Goal: Information Seeking & Learning: Learn about a topic

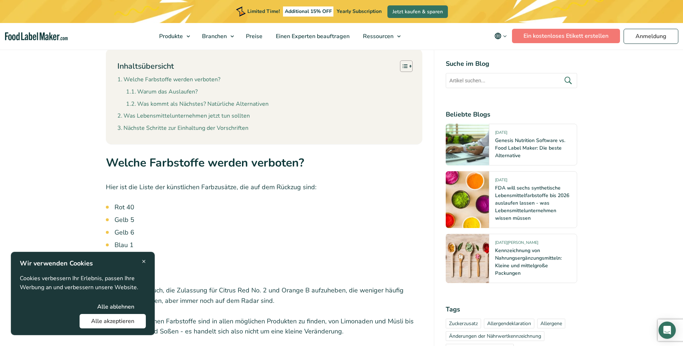
scroll to position [720, 0]
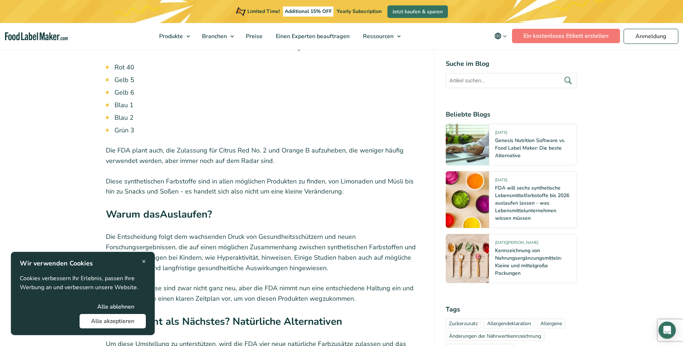
click at [229, 145] on p "Die FDA plant auch, die Zulassung für Citrus Red No. 2 und Orange B aufzuheben,…" at bounding box center [264, 155] width 317 height 21
drag, startPoint x: 219, startPoint y: 125, endPoint x: 257, endPoint y: 127, distance: 37.8
click at [257, 145] on p "Die FDA plant auch, die Zulassung für Citrus Red No. 2 und Orange B aufzuheben,…" at bounding box center [264, 155] width 317 height 21
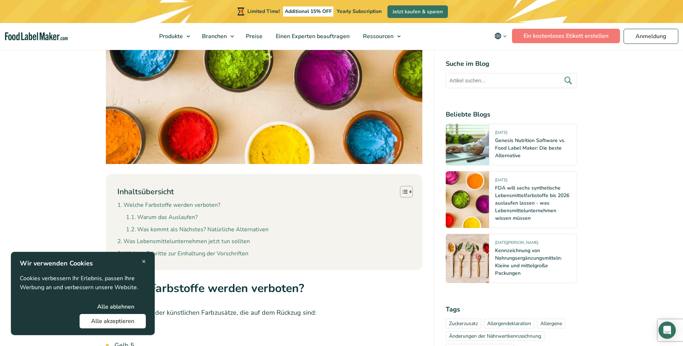
scroll to position [612, 0]
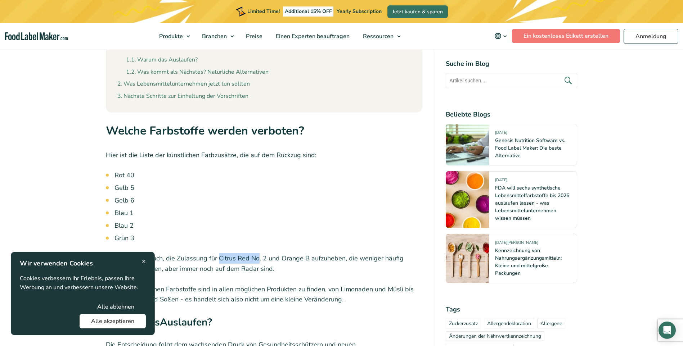
drag, startPoint x: 237, startPoint y: 233, endPoint x: 233, endPoint y: 234, distance: 4.0
click at [236, 253] on p "Die FDA plant auch, die Zulassung für Citrus Red No. 2 und Orange B aufzuheben,…" at bounding box center [264, 263] width 317 height 21
click at [218, 253] on p "Die FDA plant auch, die Zulassung für Citrus Red No. 2 und Orange B aufzuheben,…" at bounding box center [264, 263] width 317 height 21
drag, startPoint x: 218, startPoint y: 235, endPoint x: 263, endPoint y: 235, distance: 45.0
click at [263, 253] on p "Die FDA plant auch, die Zulassung für Citrus Red No. 2 und Orange B aufzuheben,…" at bounding box center [264, 263] width 317 height 21
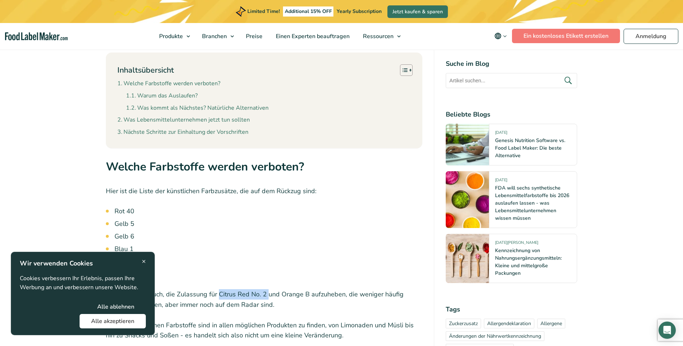
scroll to position [720, 0]
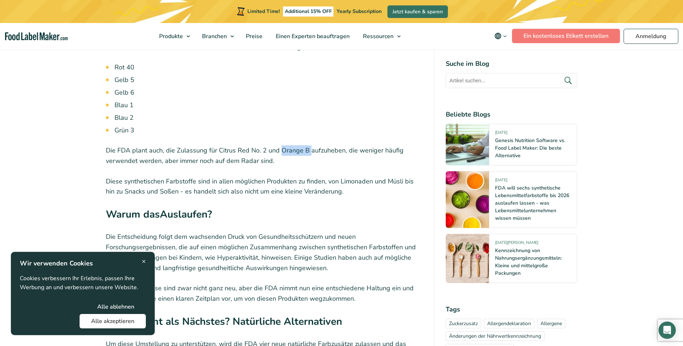
drag, startPoint x: 280, startPoint y: 125, endPoint x: 309, endPoint y: 126, distance: 29.5
click at [309, 145] on p "Die FDA plant auch, die Zulassung für Citrus Red No. 2 und Orange B aufzuheben,…" at bounding box center [264, 155] width 317 height 21
copy p "Orange B"
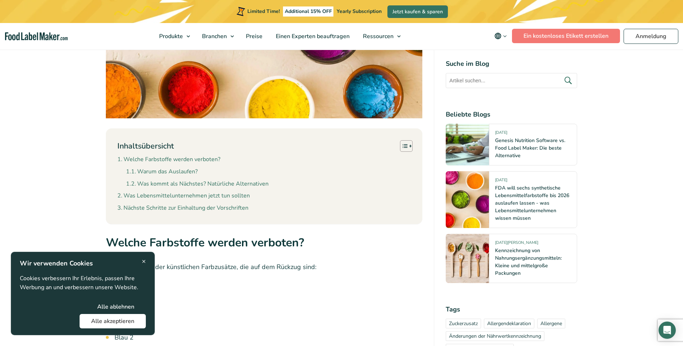
scroll to position [504, 0]
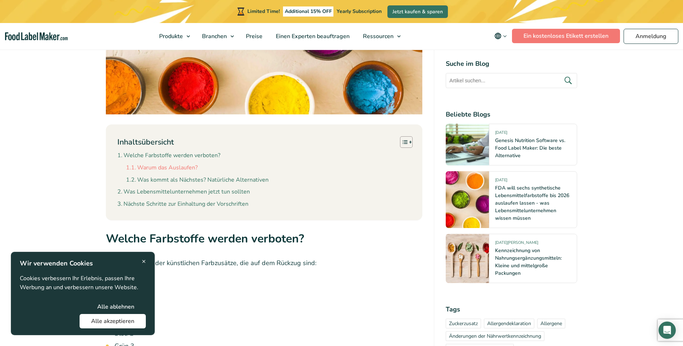
click at [135, 163] on link "Warum das Auslaufen?" at bounding box center [162, 167] width 72 height 9
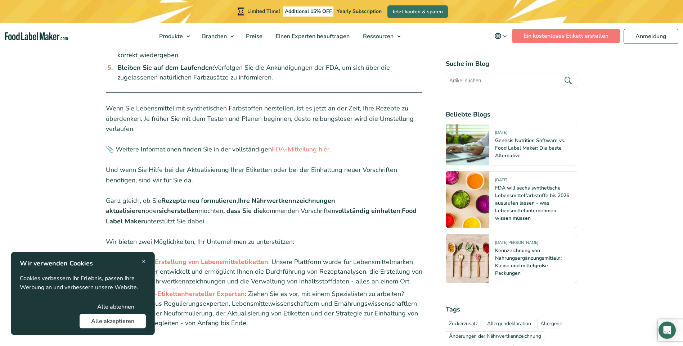
scroll to position [1473, 0]
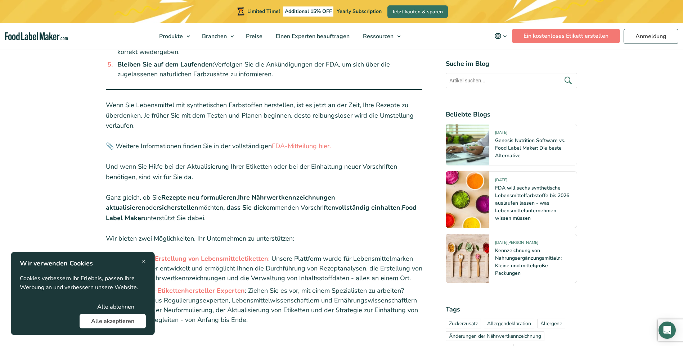
click at [304, 141] on p "📎 Weitere Informationen finden Sie in der vollständigen FDA-Mitteilung hier." at bounding box center [264, 146] width 317 height 10
click at [304, 142] on link "FDA-Mitteilung hier." at bounding box center [301, 146] width 59 height 9
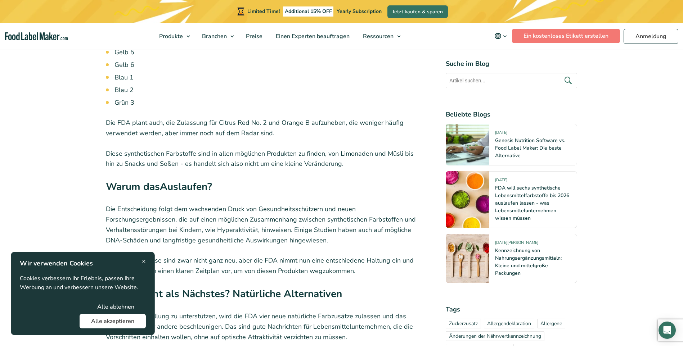
scroll to position [756, 0]
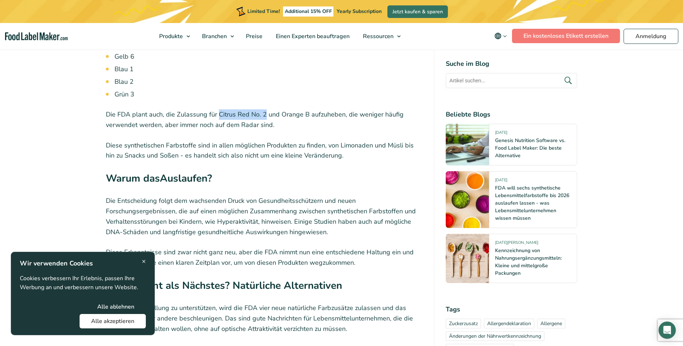
drag, startPoint x: 218, startPoint y: 89, endPoint x: 263, endPoint y: 82, distance: 45.2
click at [263, 82] on div "Die FDA hat gerade eine wichtige Änderung angekündigt, die sich auf Lebensmitte…" at bounding box center [264, 323] width 317 height 1466
copy p "Citrus Red No. 2"
click at [276, 109] on p "Die FDA plant auch, die Zulassung für Citrus Red No. 2 und Orange B aufzuheben,…" at bounding box center [264, 119] width 317 height 21
drag, startPoint x: 279, startPoint y: 91, endPoint x: 307, endPoint y: 90, distance: 27.7
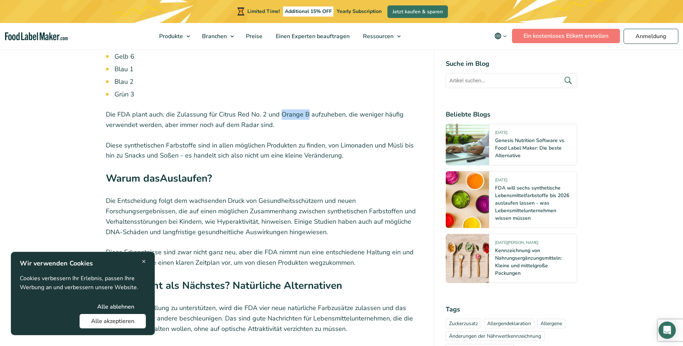
click at [307, 109] on p "Die FDA plant auch, die Zulassung für Citrus Red No. 2 und Orange B aufzuheben,…" at bounding box center [264, 119] width 317 height 21
copy p "Orange B"
